Goal: Check status: Check status

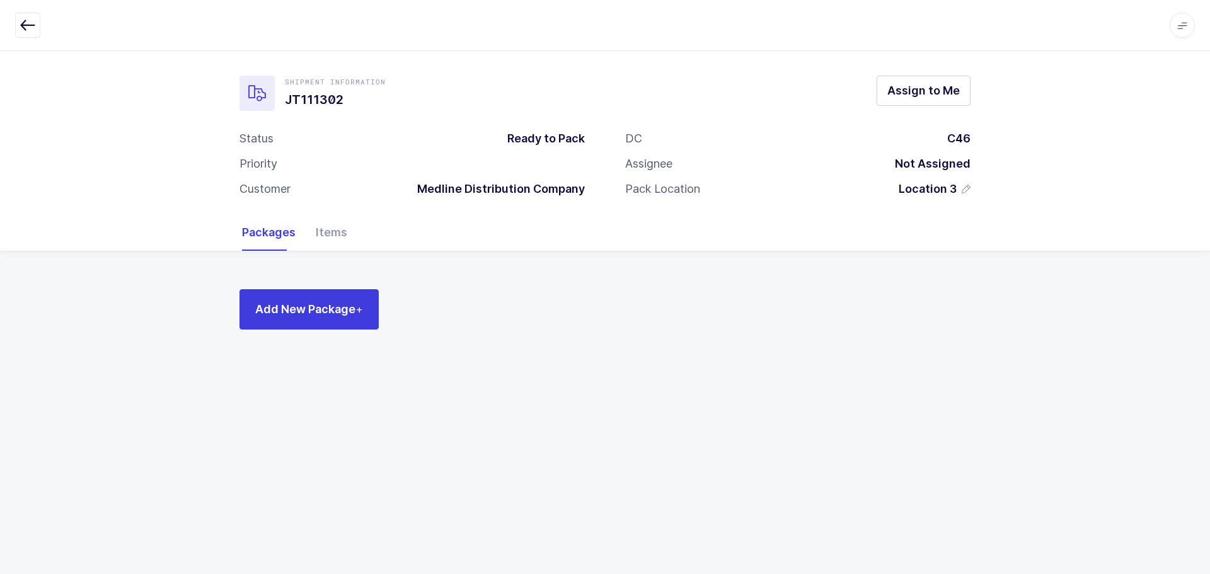
click at [25, 20] on icon "button" at bounding box center [27, 25] width 15 height 15
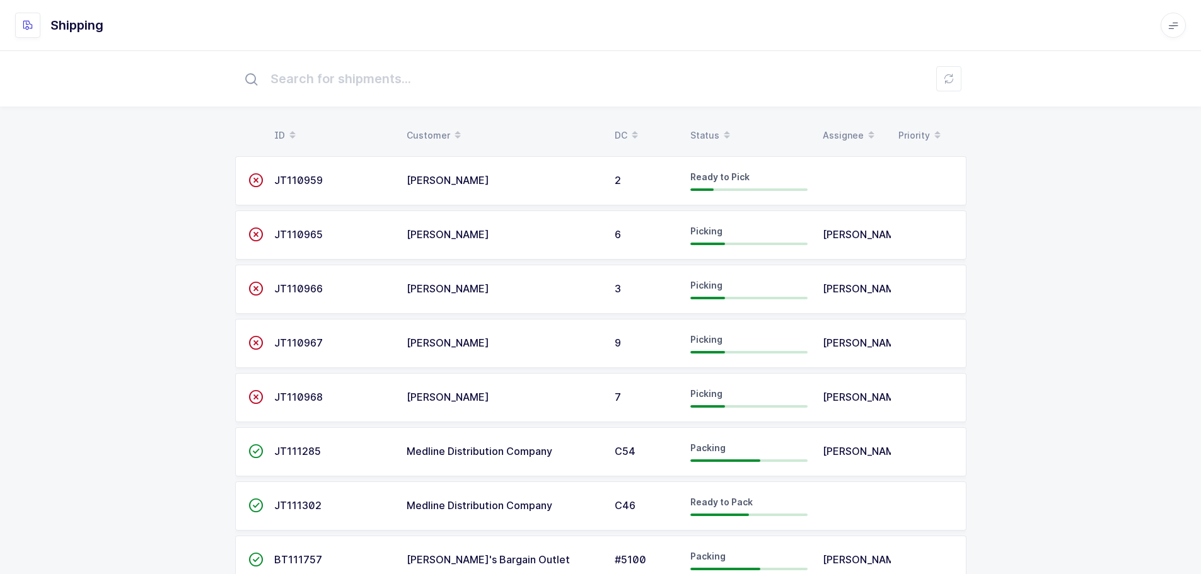
click at [719, 127] on span at bounding box center [726, 135] width 15 height 21
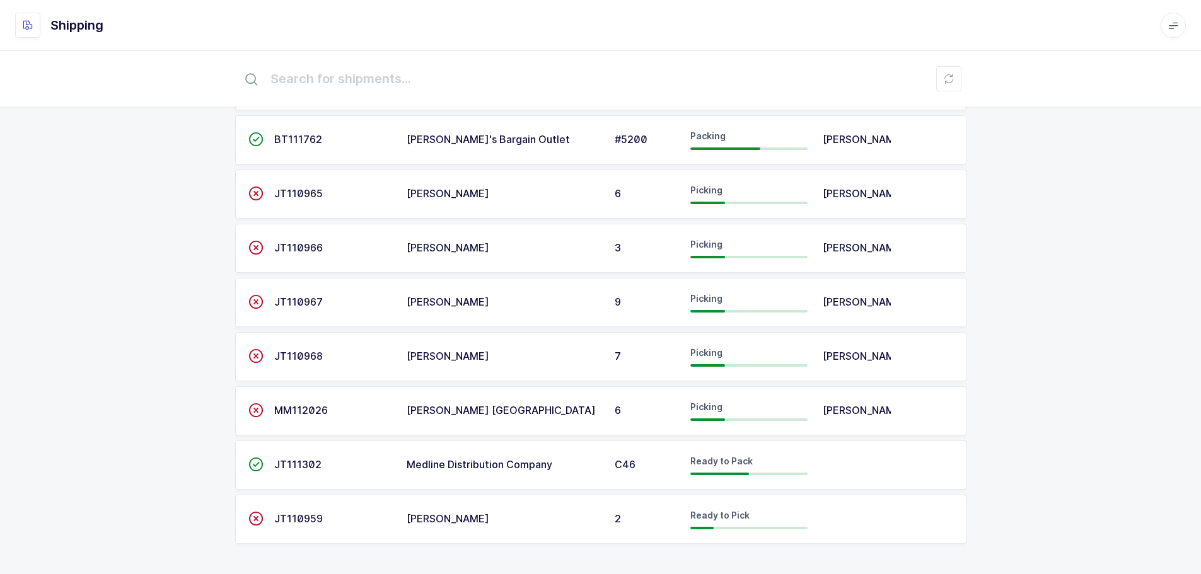
scroll to position [271, 0]
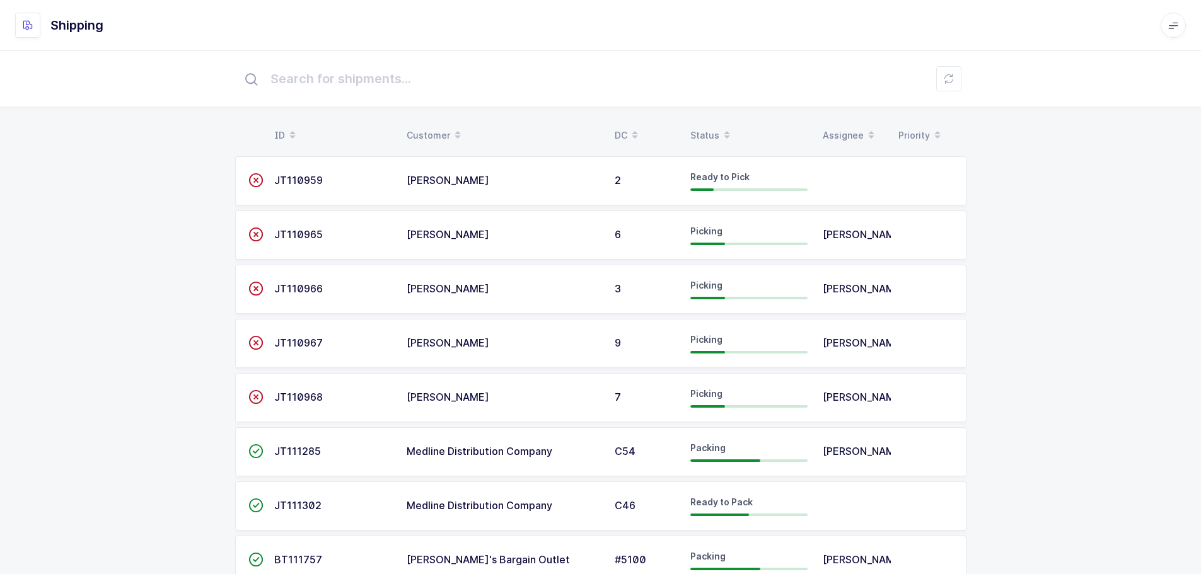
click at [709, 128] on div "Status" at bounding box center [748, 135] width 117 height 21
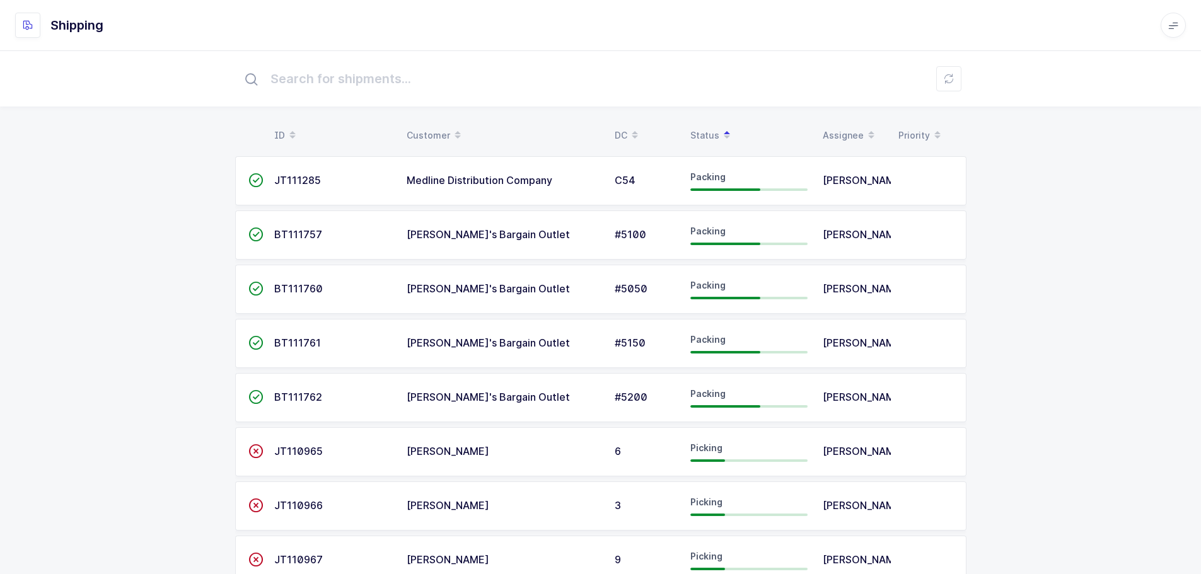
drag, startPoint x: 300, startPoint y: 186, endPoint x: 307, endPoint y: 184, distance: 7.2
click at [300, 186] on span "JT111285" at bounding box center [297, 180] width 47 height 13
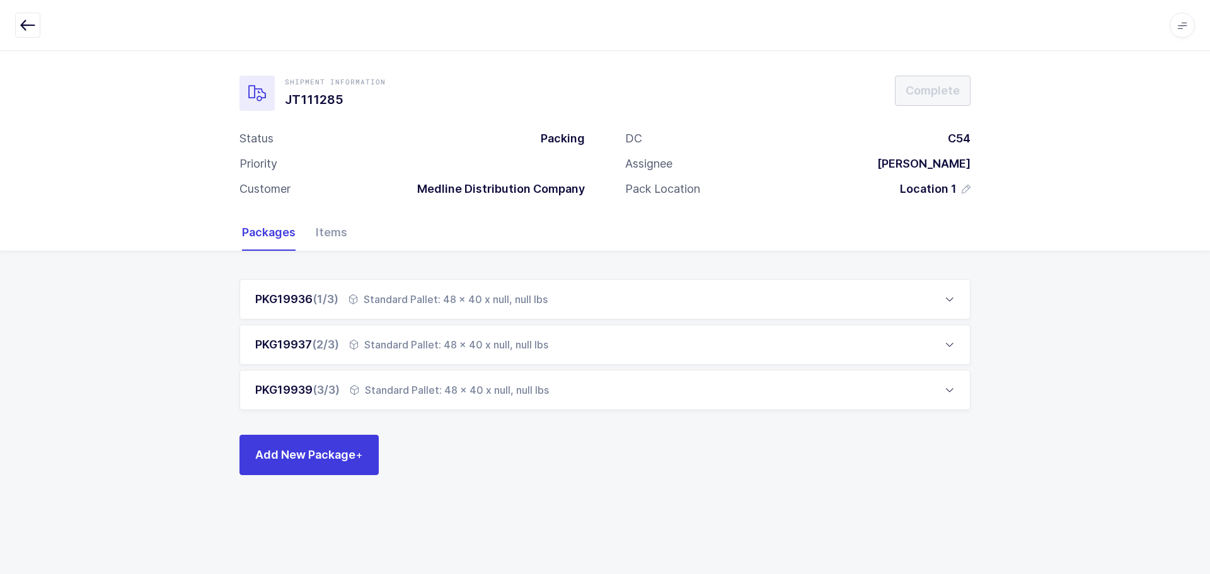
click at [323, 236] on div "Items" at bounding box center [327, 232] width 42 height 37
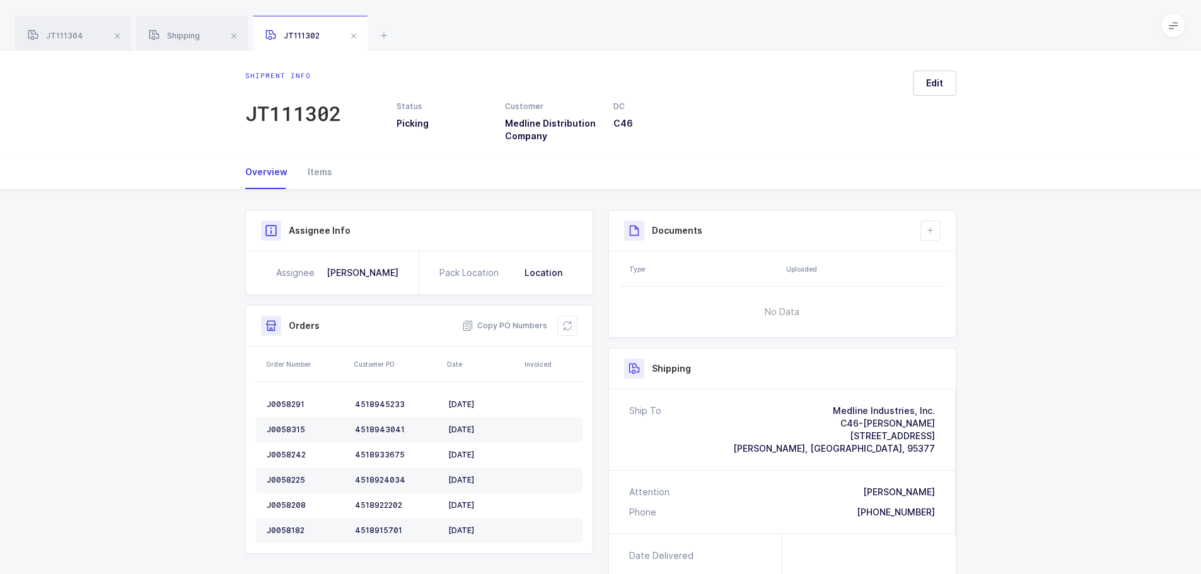
click at [116, 35] on span at bounding box center [117, 35] width 15 height 15
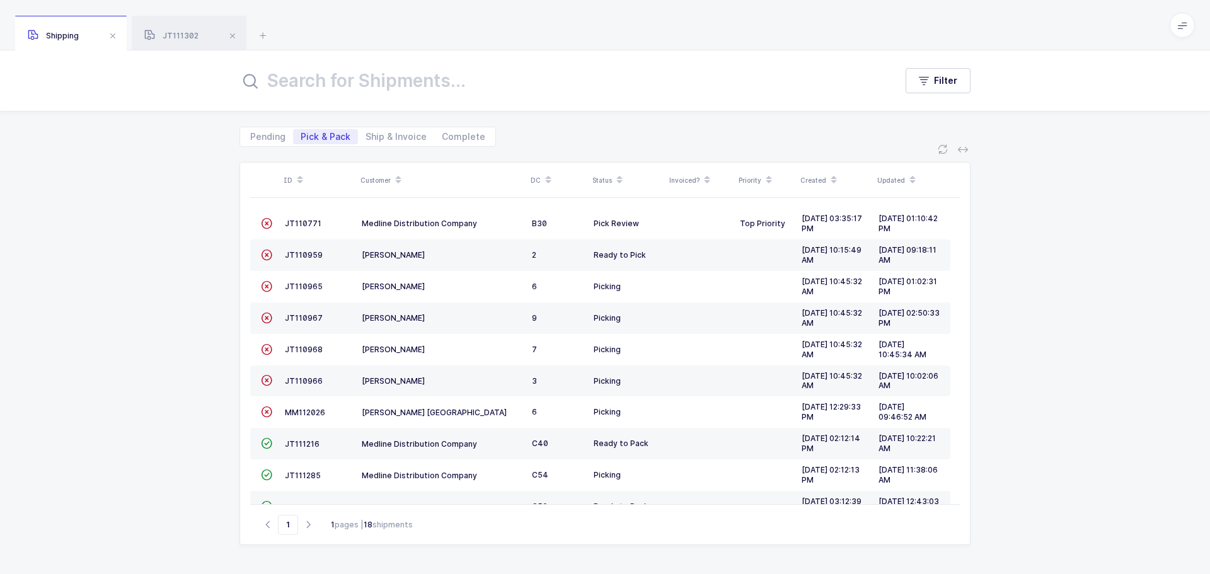
click at [116, 36] on span at bounding box center [112, 35] width 15 height 15
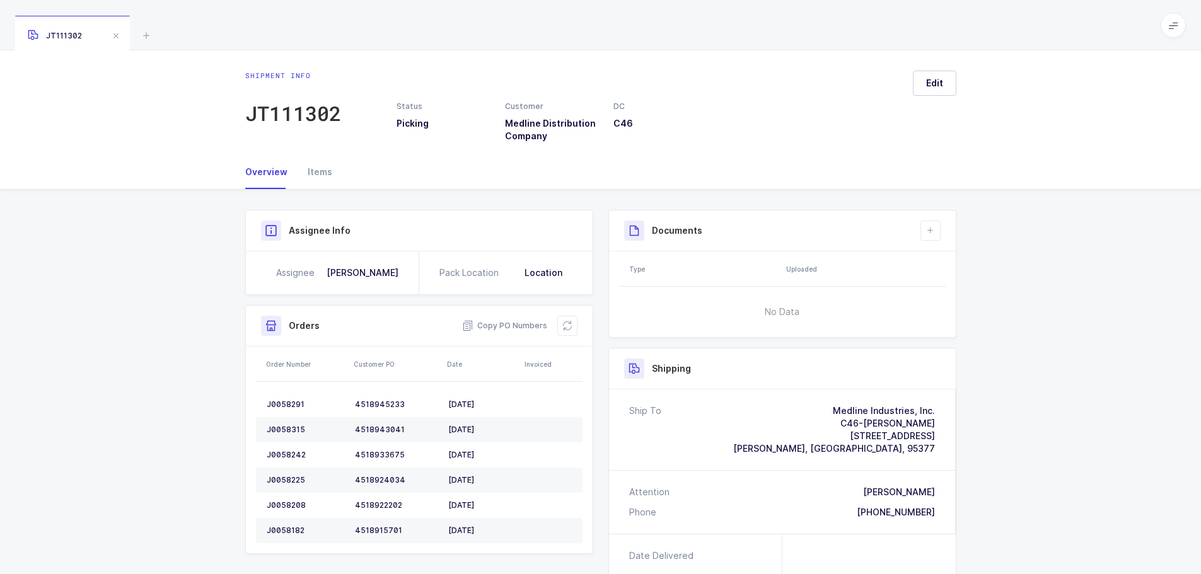
click at [141, 33] on icon at bounding box center [146, 35] width 15 height 15
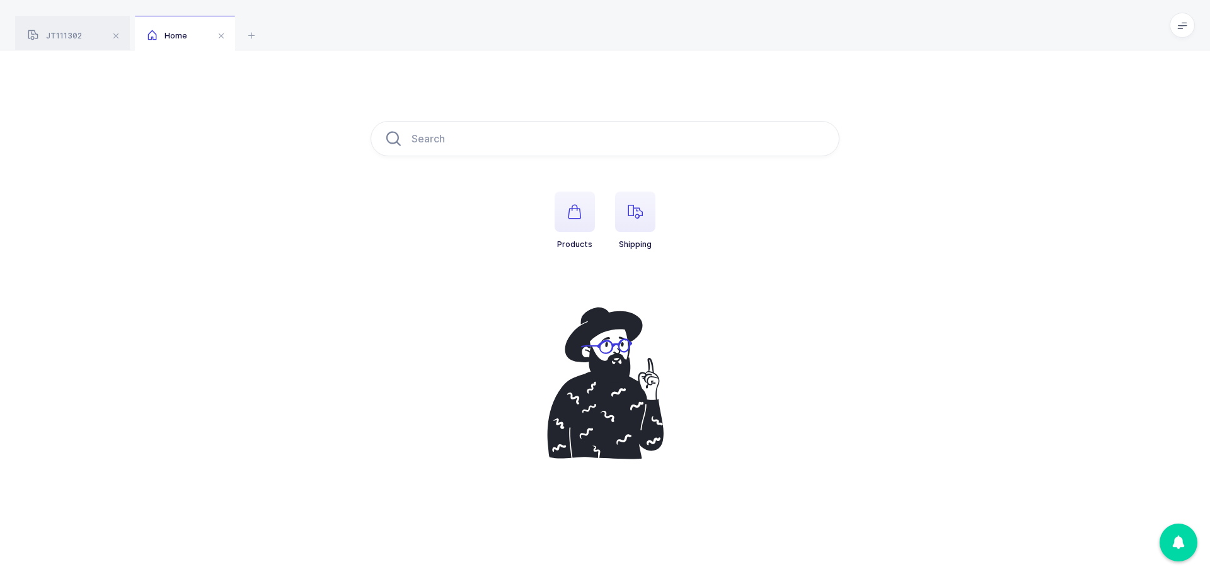
click at [625, 207] on span "button" at bounding box center [635, 212] width 40 height 40
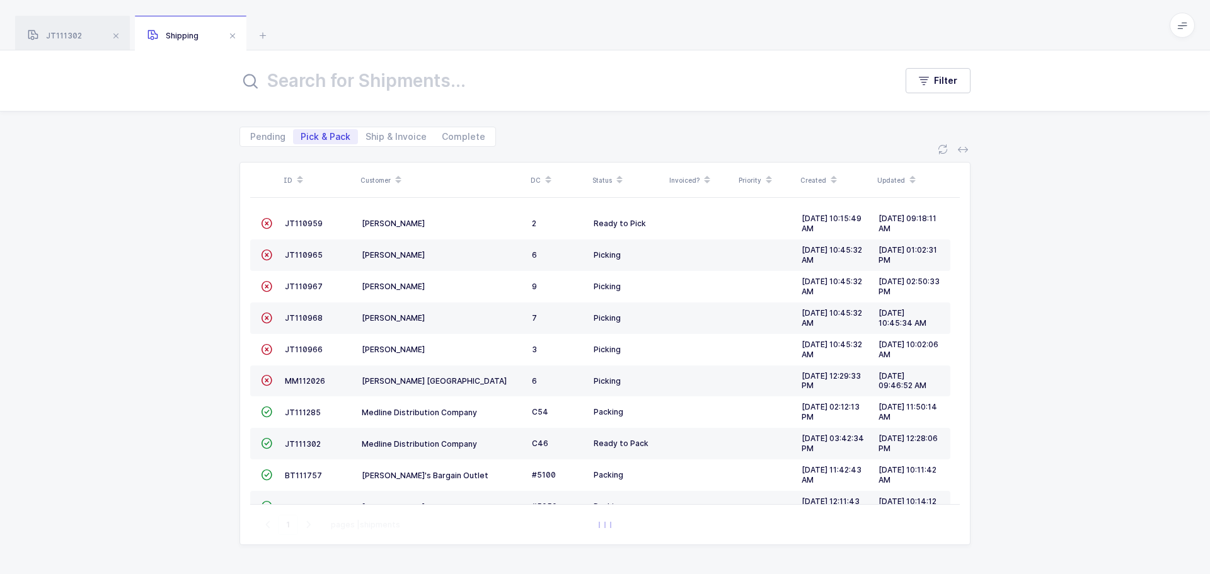
click at [310, 410] on span "JT111285" at bounding box center [303, 412] width 36 height 9
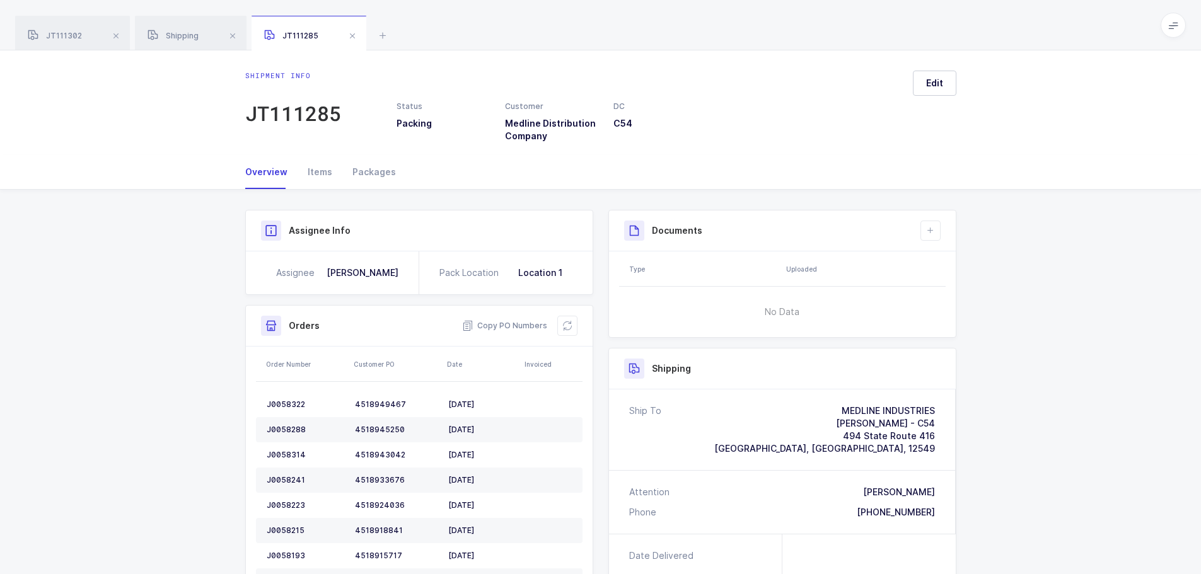
click at [310, 173] on div "Items" at bounding box center [319, 172] width 45 height 34
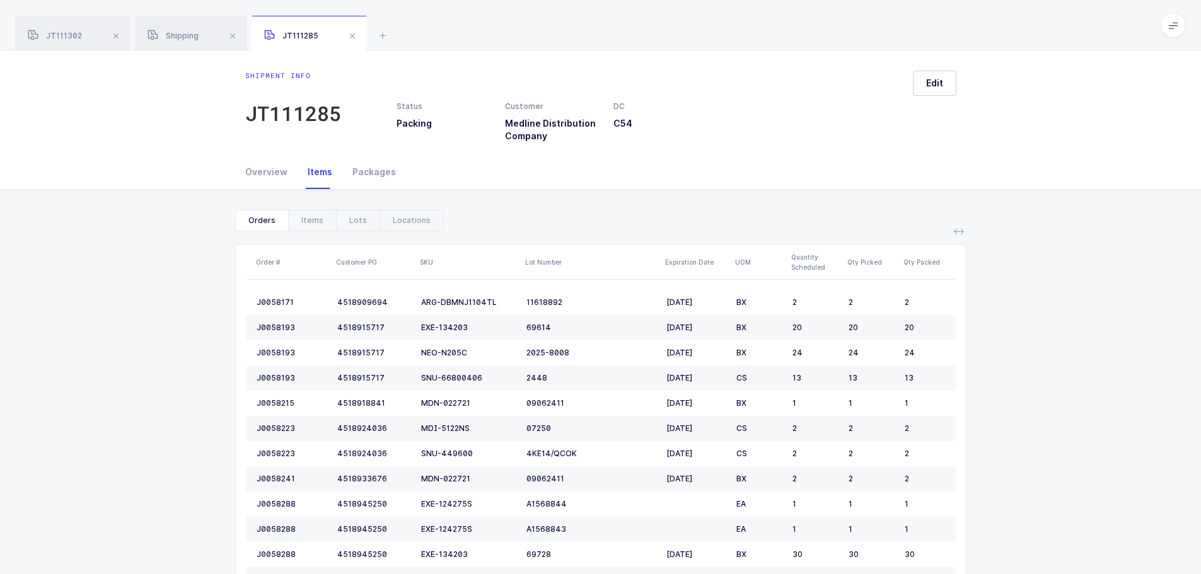
click at [264, 178] on div "Overview" at bounding box center [271, 172] width 52 height 34
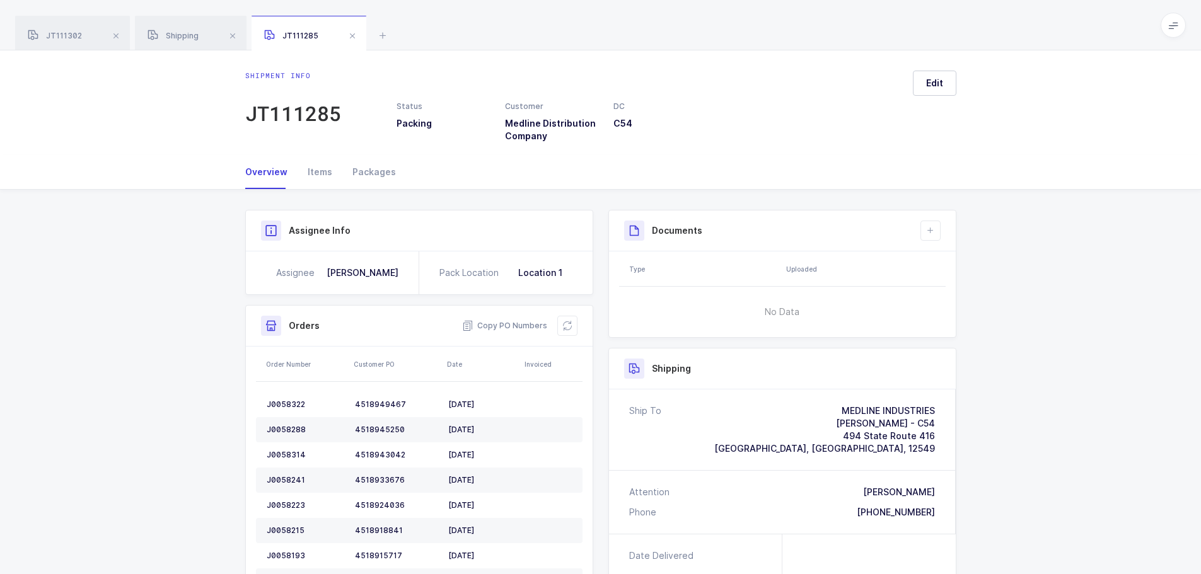
click at [265, 176] on div "Overview" at bounding box center [271, 172] width 52 height 34
click at [573, 326] on button at bounding box center [567, 326] width 20 height 20
click at [312, 169] on div "Items" at bounding box center [319, 172] width 45 height 34
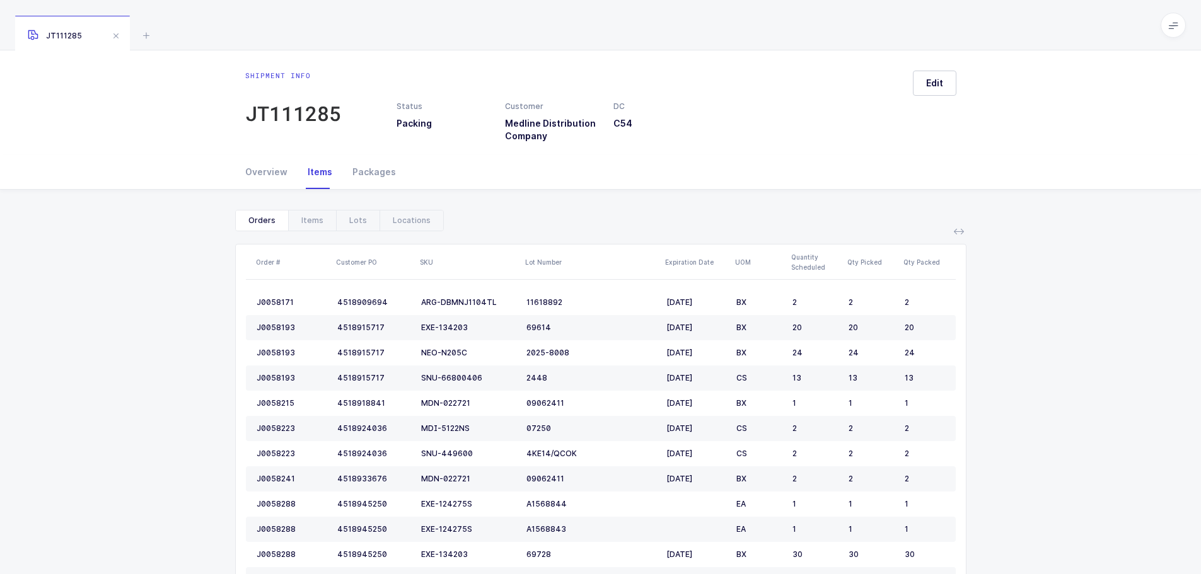
click at [261, 174] on div "Overview" at bounding box center [271, 172] width 52 height 34
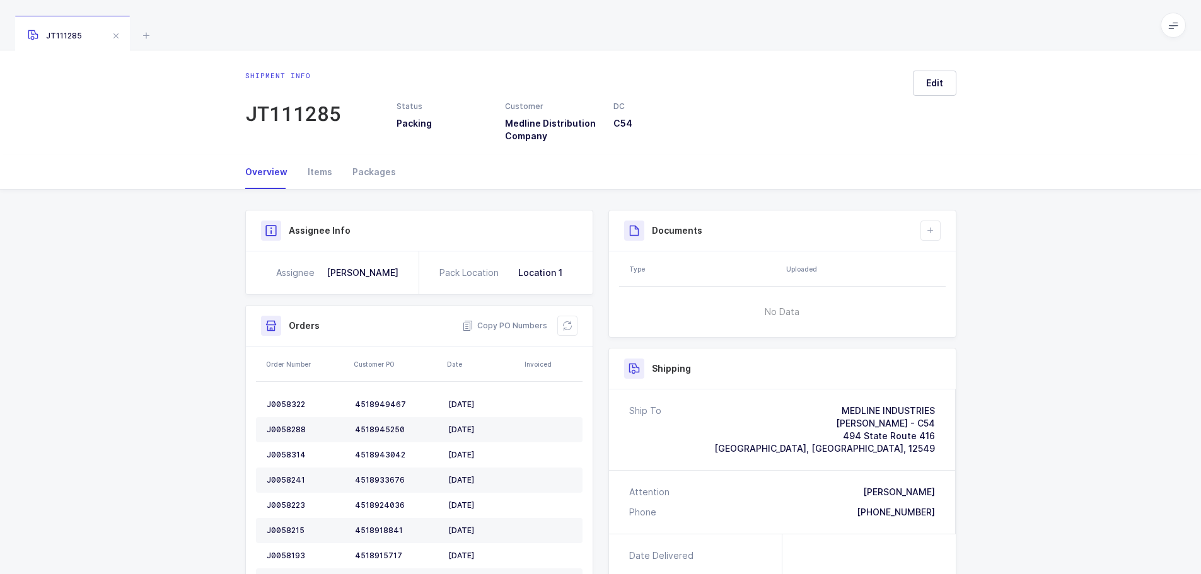
click at [566, 323] on icon at bounding box center [567, 326] width 10 height 10
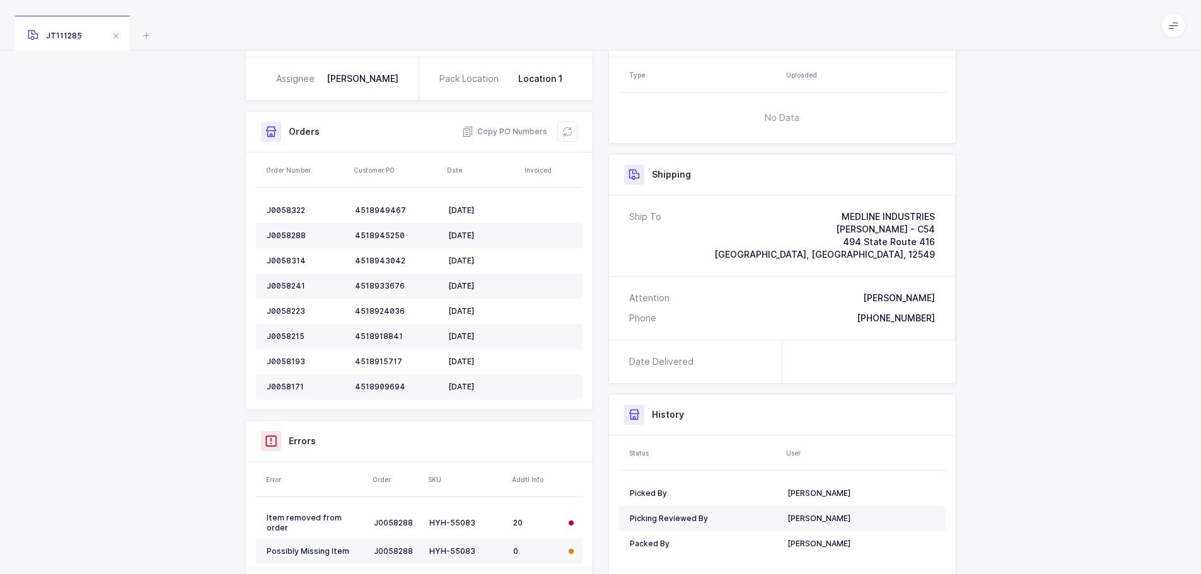
scroll to position [257, 0]
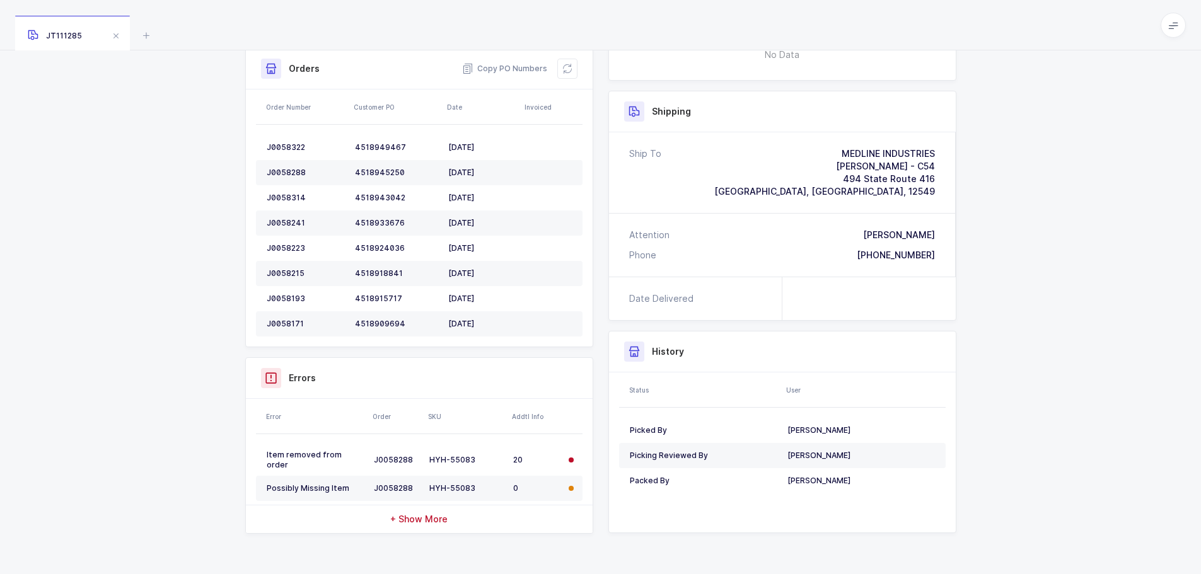
click at [307, 452] on div "Item removed from order" at bounding box center [315, 460] width 97 height 20
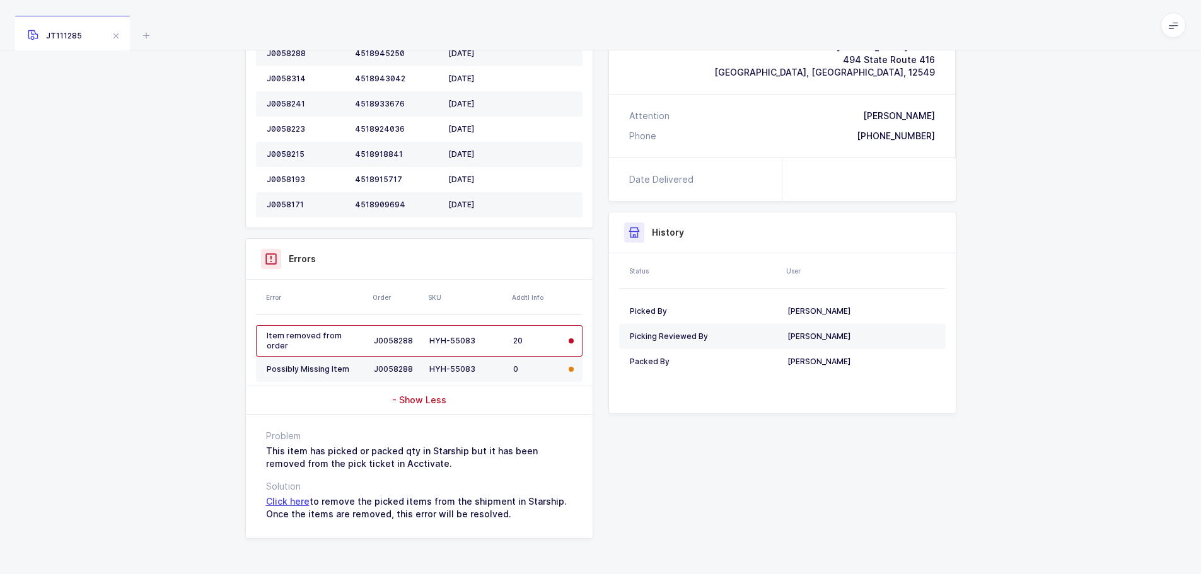
scroll to position [381, 0]
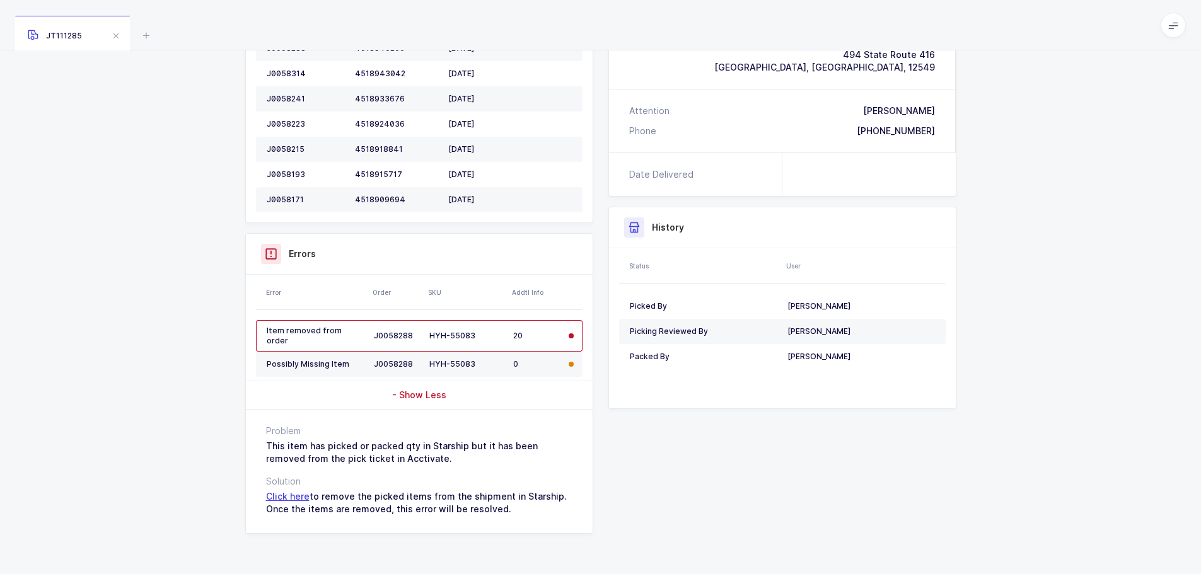
click at [284, 496] on span "Click here" at bounding box center [287, 496] width 43 height 11
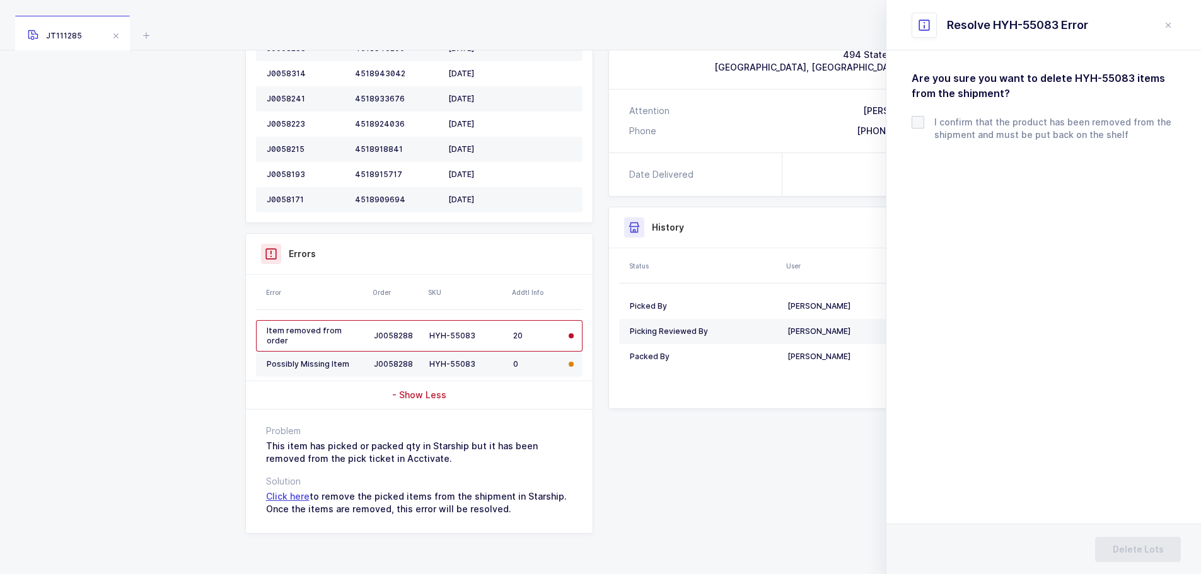
click at [921, 122] on span at bounding box center [917, 122] width 13 height 13
click at [924, 116] on input "checkbox" at bounding box center [924, 116] width 0 height 0
click at [1159, 542] on button "Delete Lots" at bounding box center [1138, 549] width 86 height 25
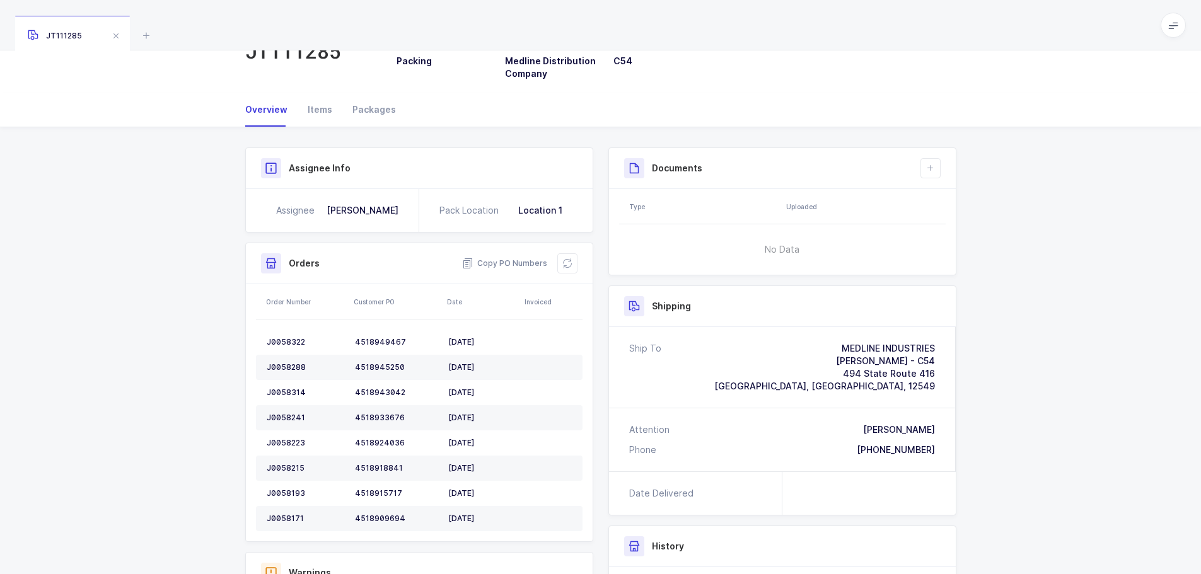
scroll to position [63, 0]
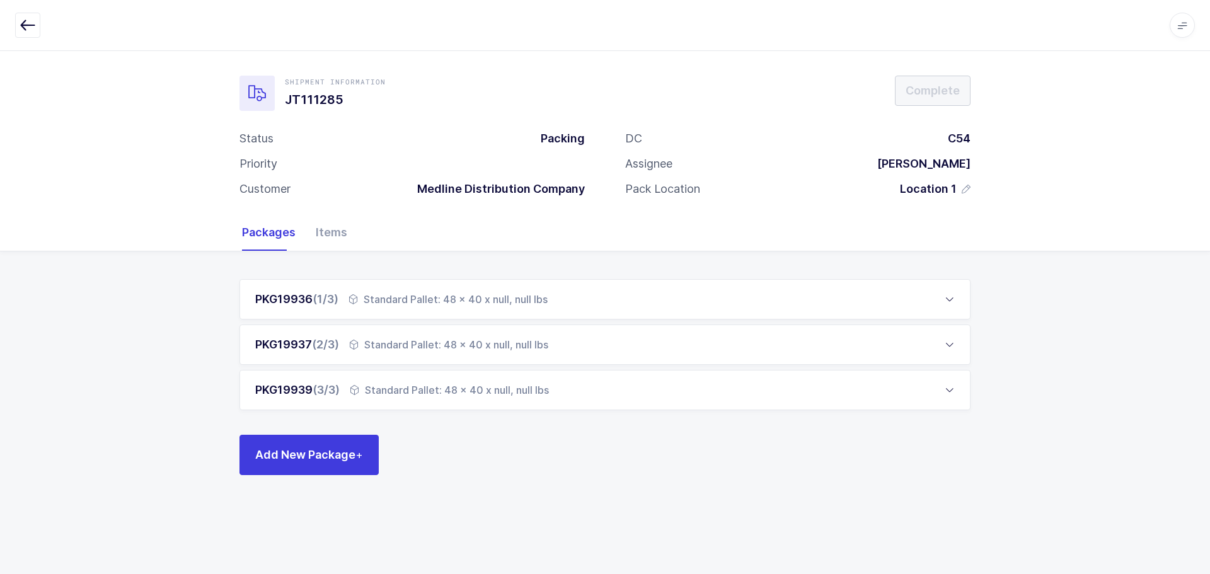
click at [330, 234] on div "Items" at bounding box center [327, 232] width 42 height 37
